Goal: Task Accomplishment & Management: Manage account settings

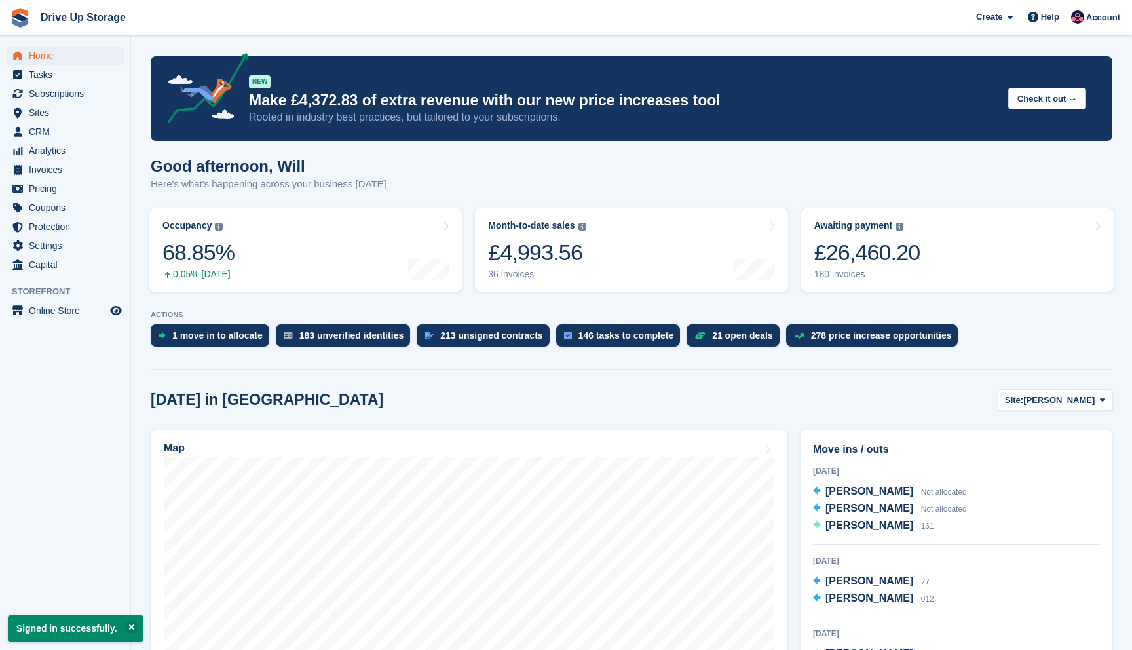
click at [1100, 19] on span "Account" at bounding box center [1103, 17] width 34 height 13
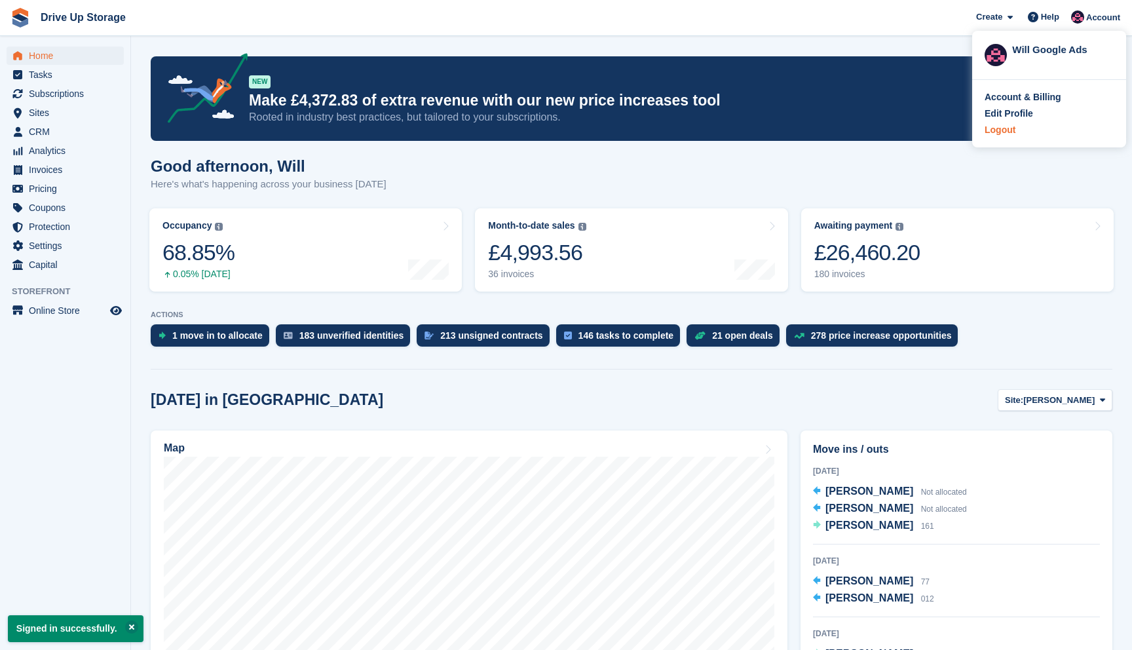
click at [1002, 127] on div "Logout" at bounding box center [1000, 130] width 31 height 14
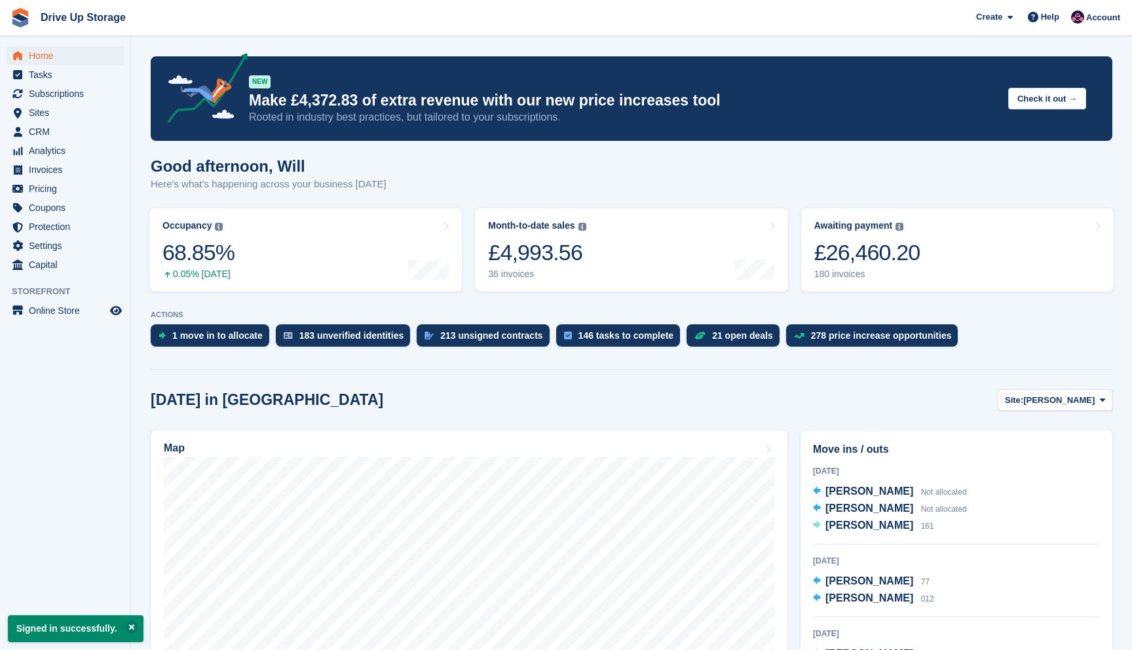
click at [1086, 2] on div "Create Subscription Invoice Contact Deal Discount Page Help Chat Support Submit…" at bounding box center [1048, 17] width 157 height 35
click at [1091, 14] on span "Account" at bounding box center [1103, 17] width 34 height 13
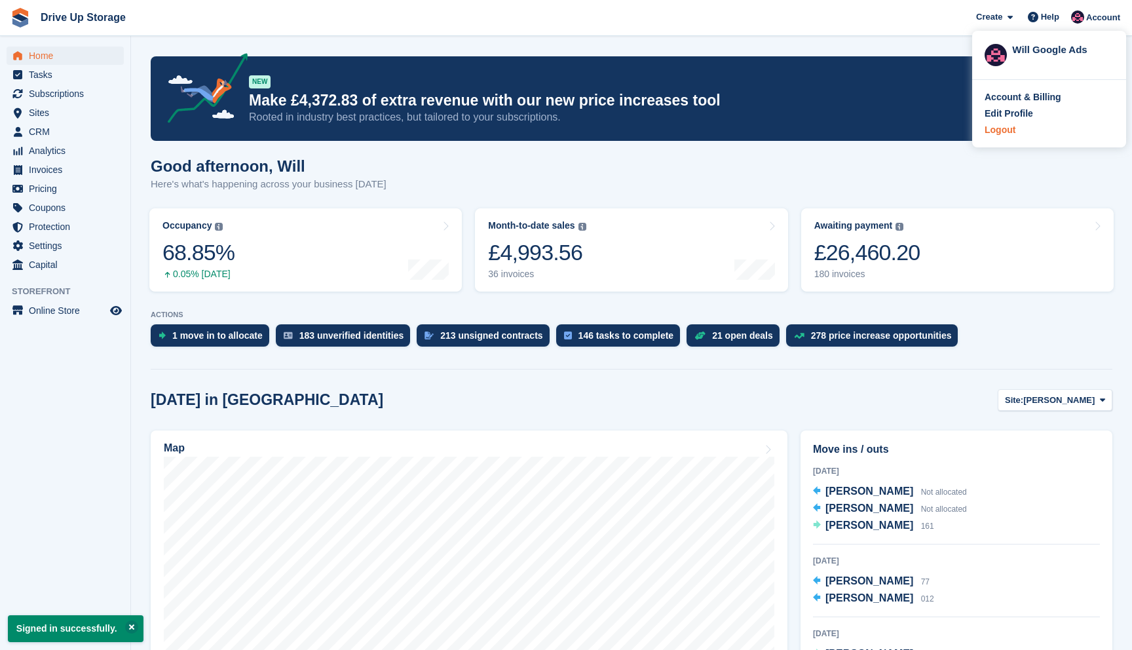
click at [1017, 135] on div "Logout" at bounding box center [1049, 130] width 129 height 14
